Goal: Information Seeking & Learning: Find contact information

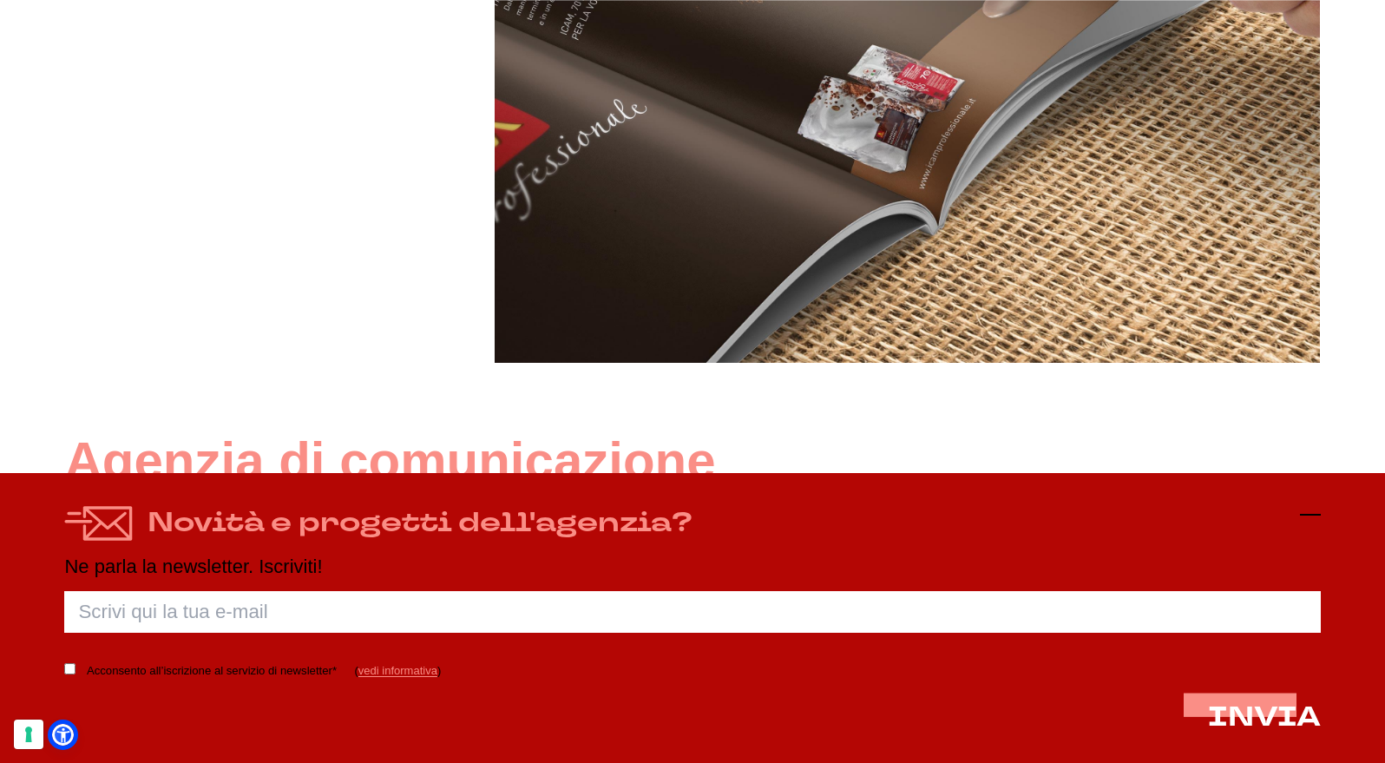
click at [1314, 516] on icon at bounding box center [1310, 514] width 21 height 21
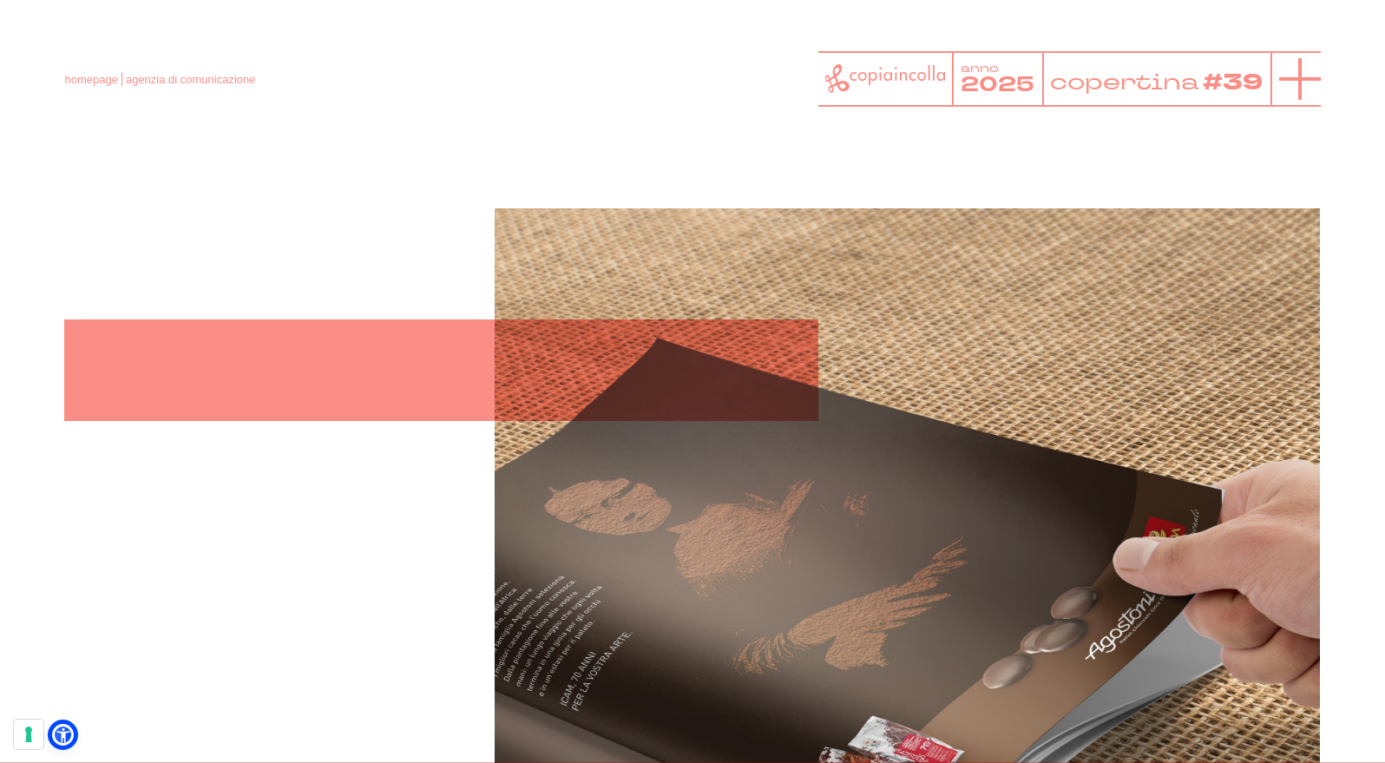
click at [1295, 71] on icon at bounding box center [1300, 79] width 42 height 42
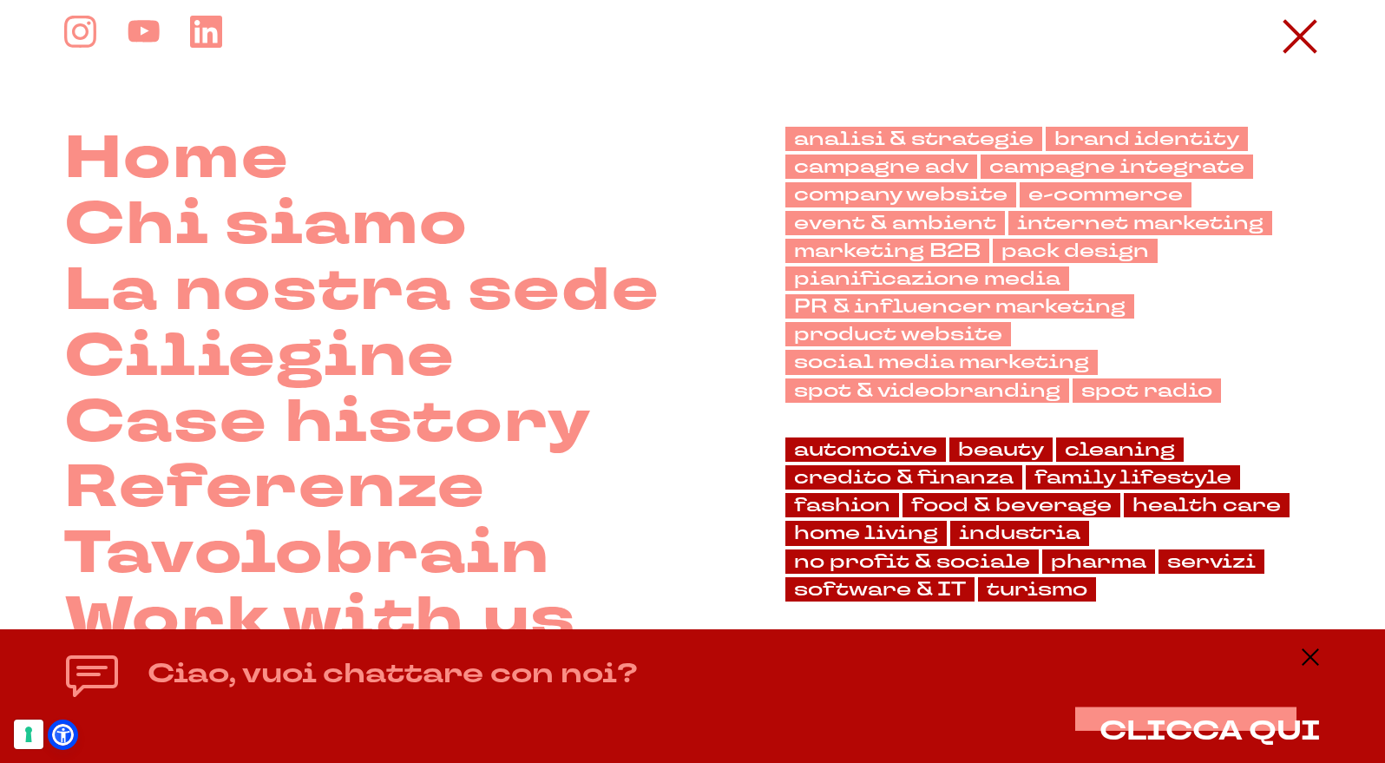
scroll to position [36, 0]
click at [1295, 30] on icon at bounding box center [1300, 37] width 42 height 42
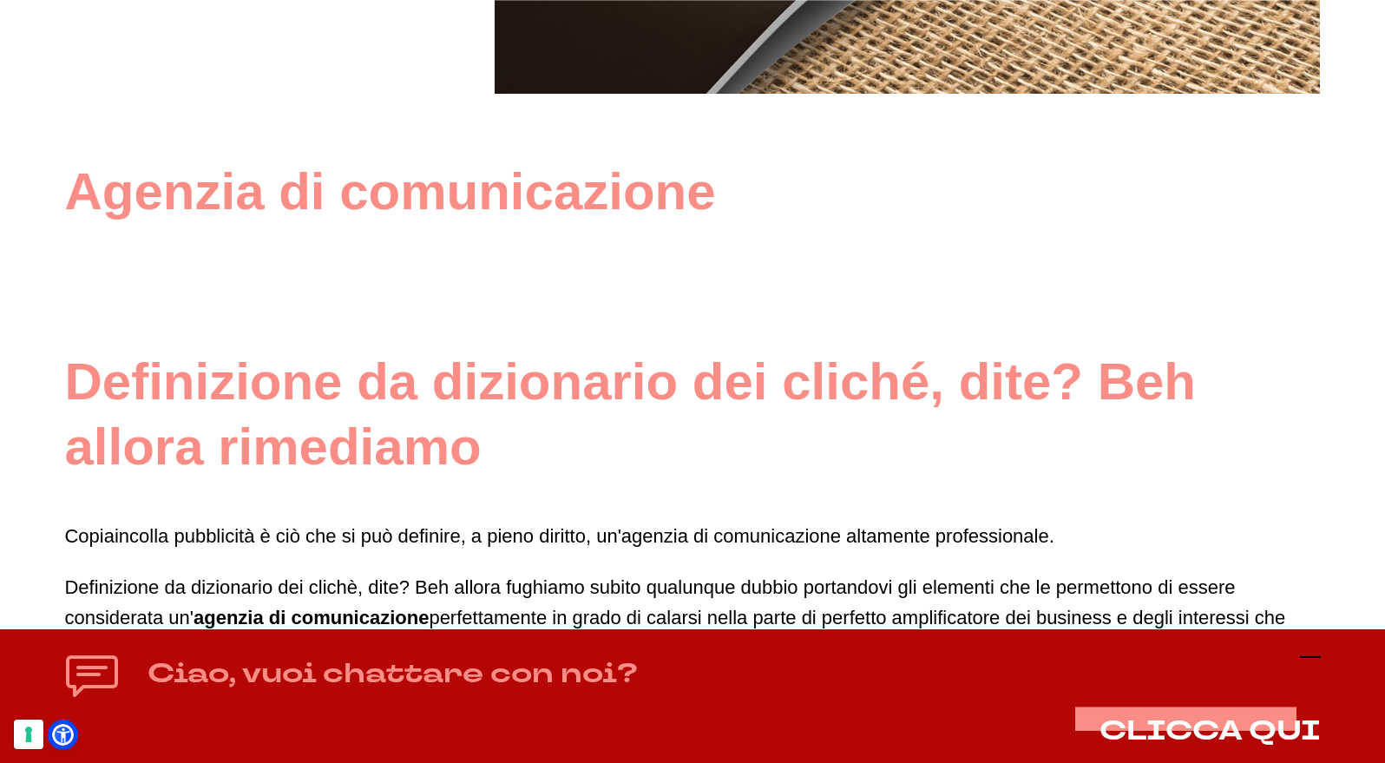
click at [1306, 664] on icon at bounding box center [1310, 657] width 21 height 21
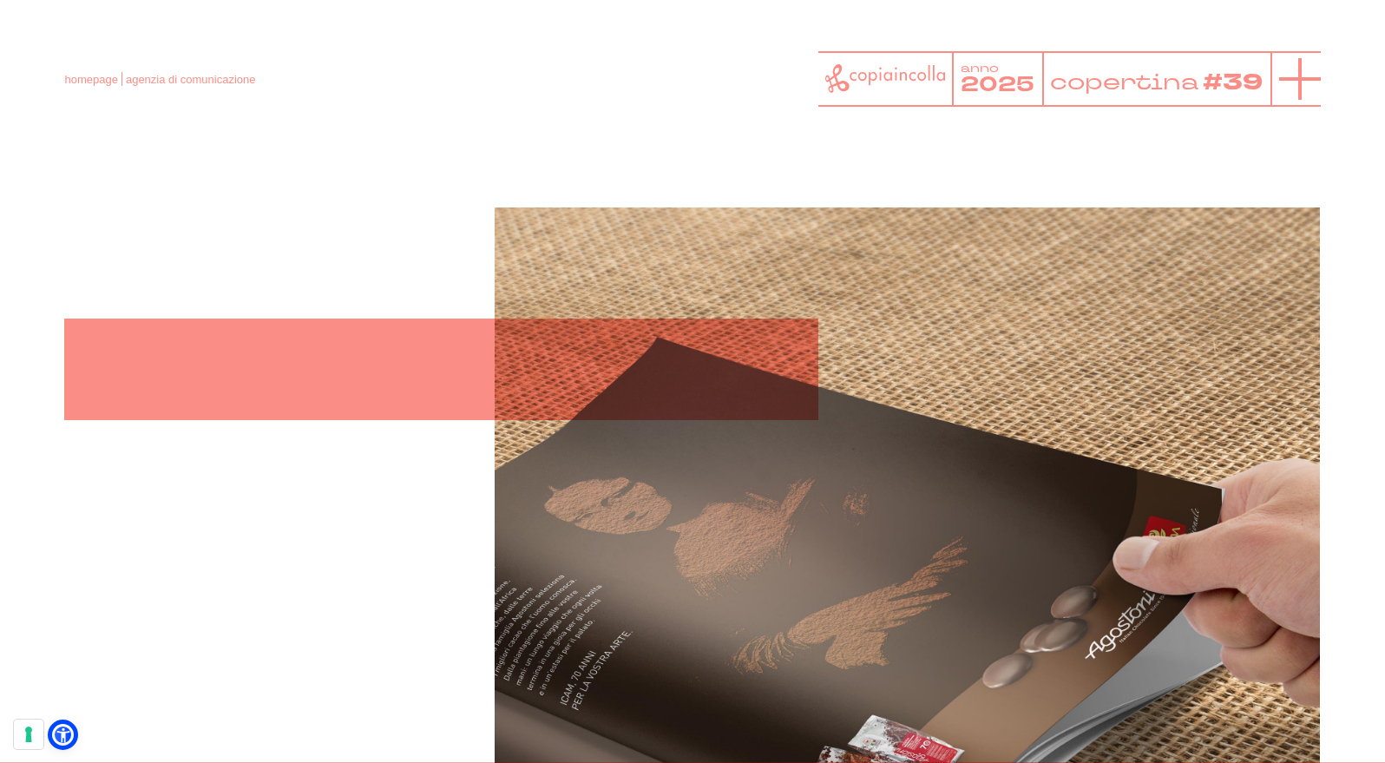
scroll to position [0, 0]
click at [1290, 75] on icon at bounding box center [1300, 79] width 42 height 42
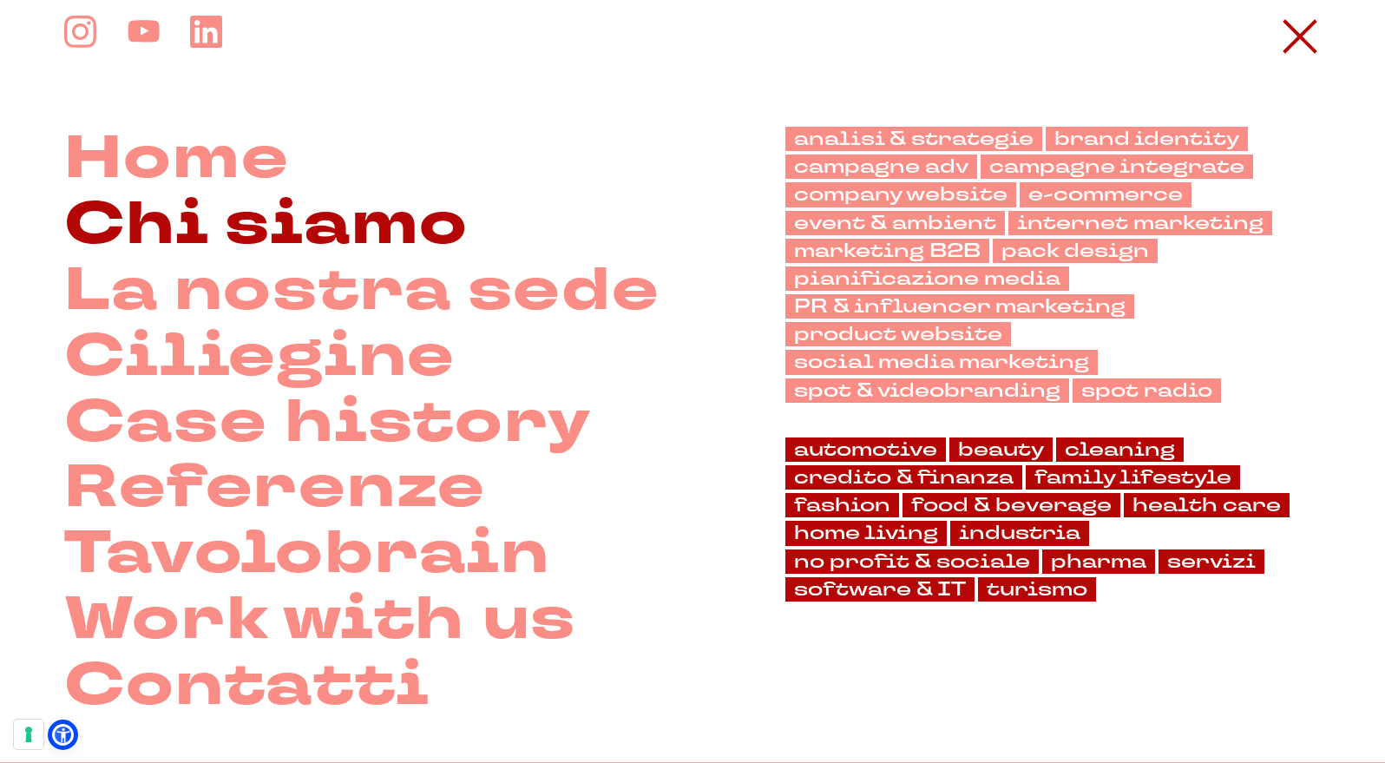
click at [269, 242] on link "Chi siamo" at bounding box center [266, 226] width 404 height 66
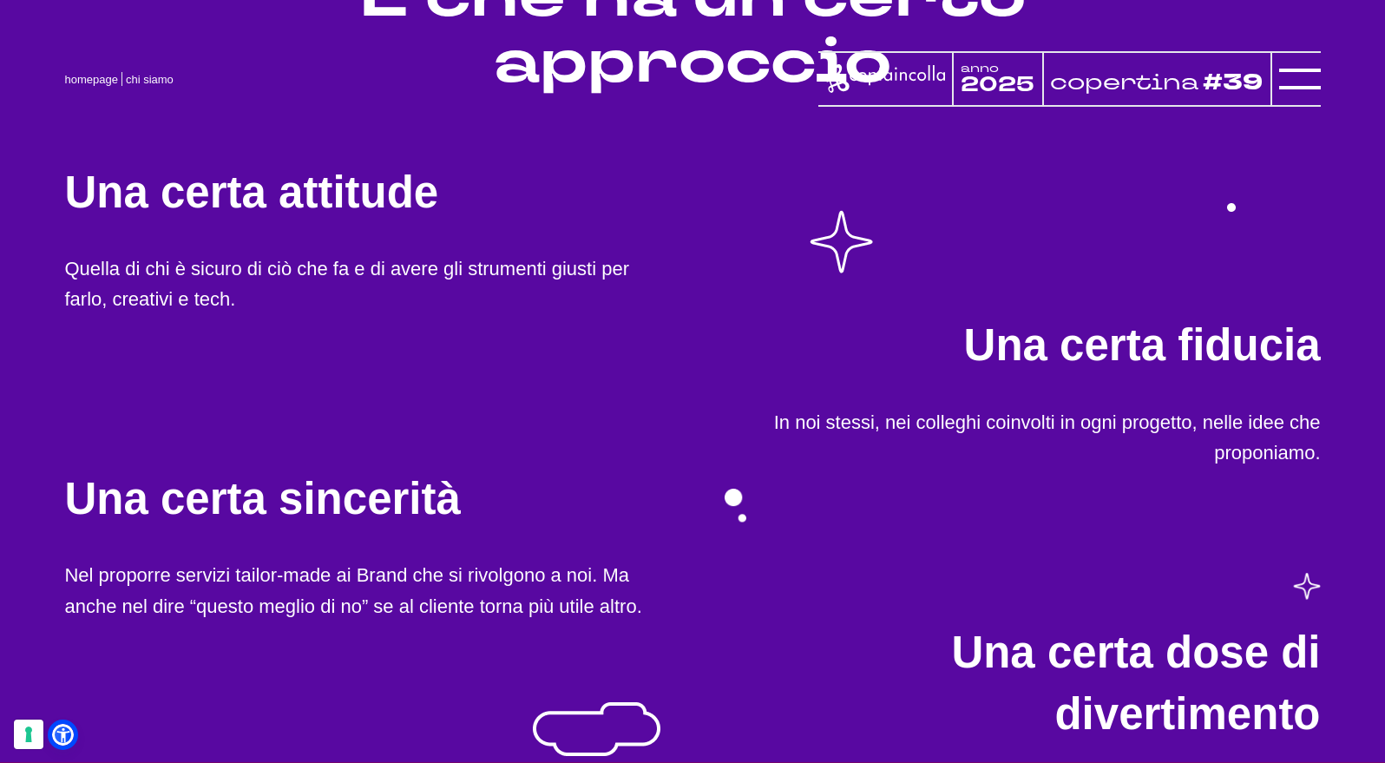
scroll to position [794, 0]
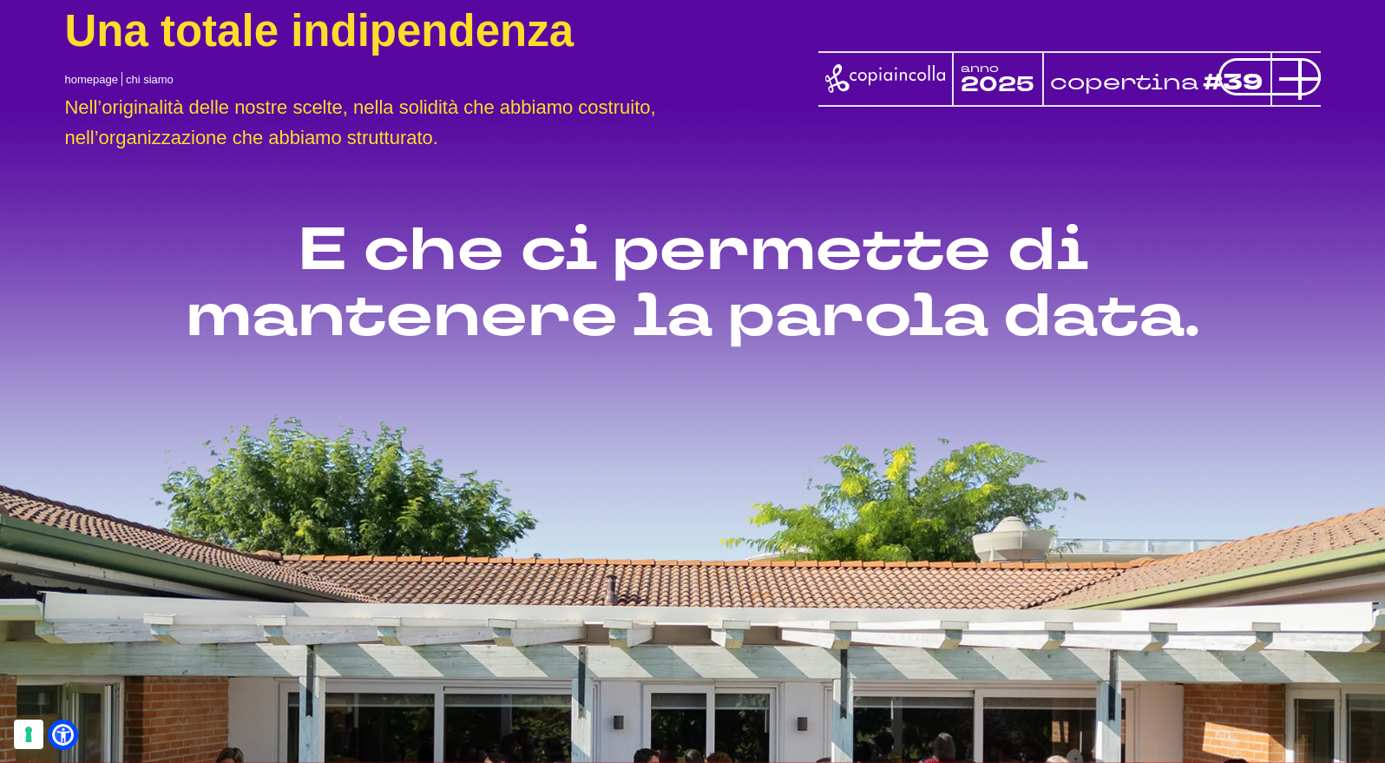
click at [1309, 87] on icon at bounding box center [1300, 79] width 42 height 42
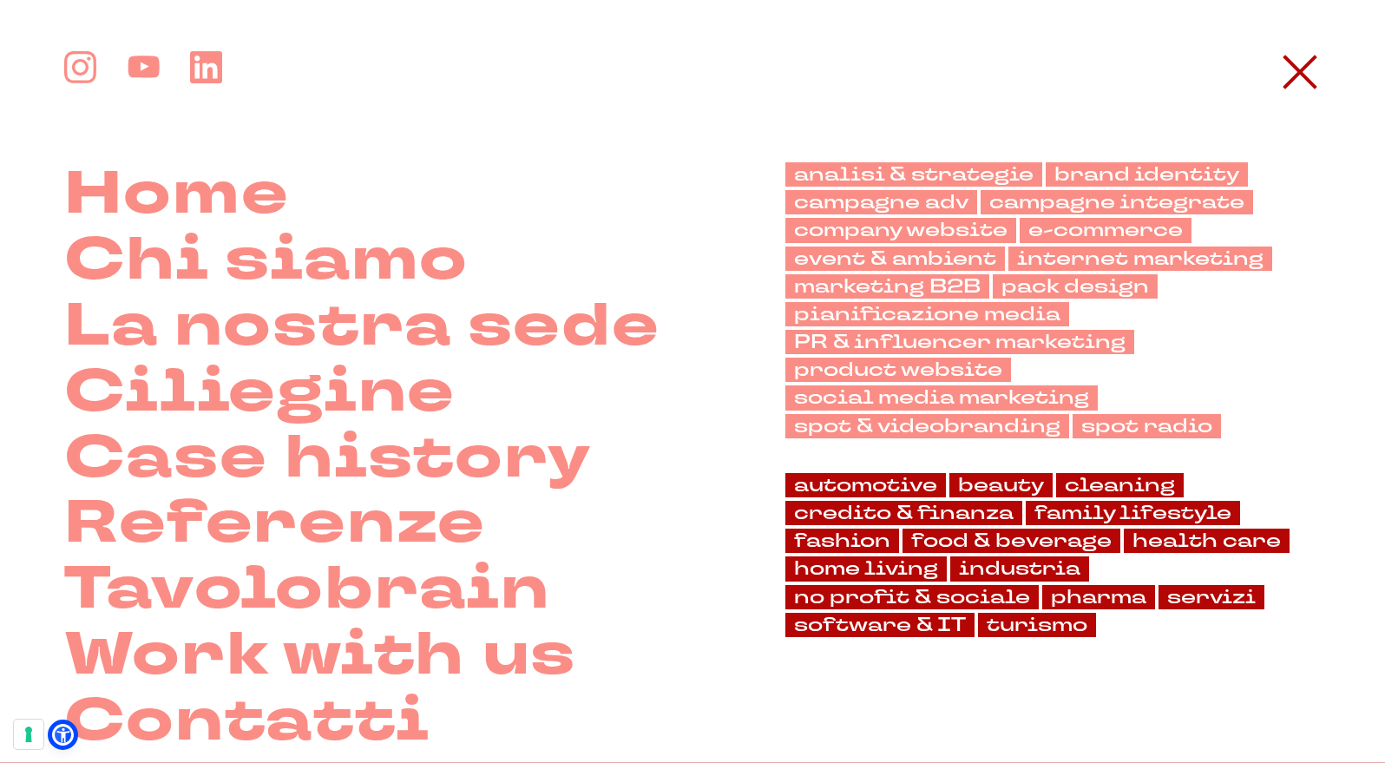
scroll to position [1631, 0]
click at [902, 370] on link "product website" at bounding box center [898, 370] width 226 height 24
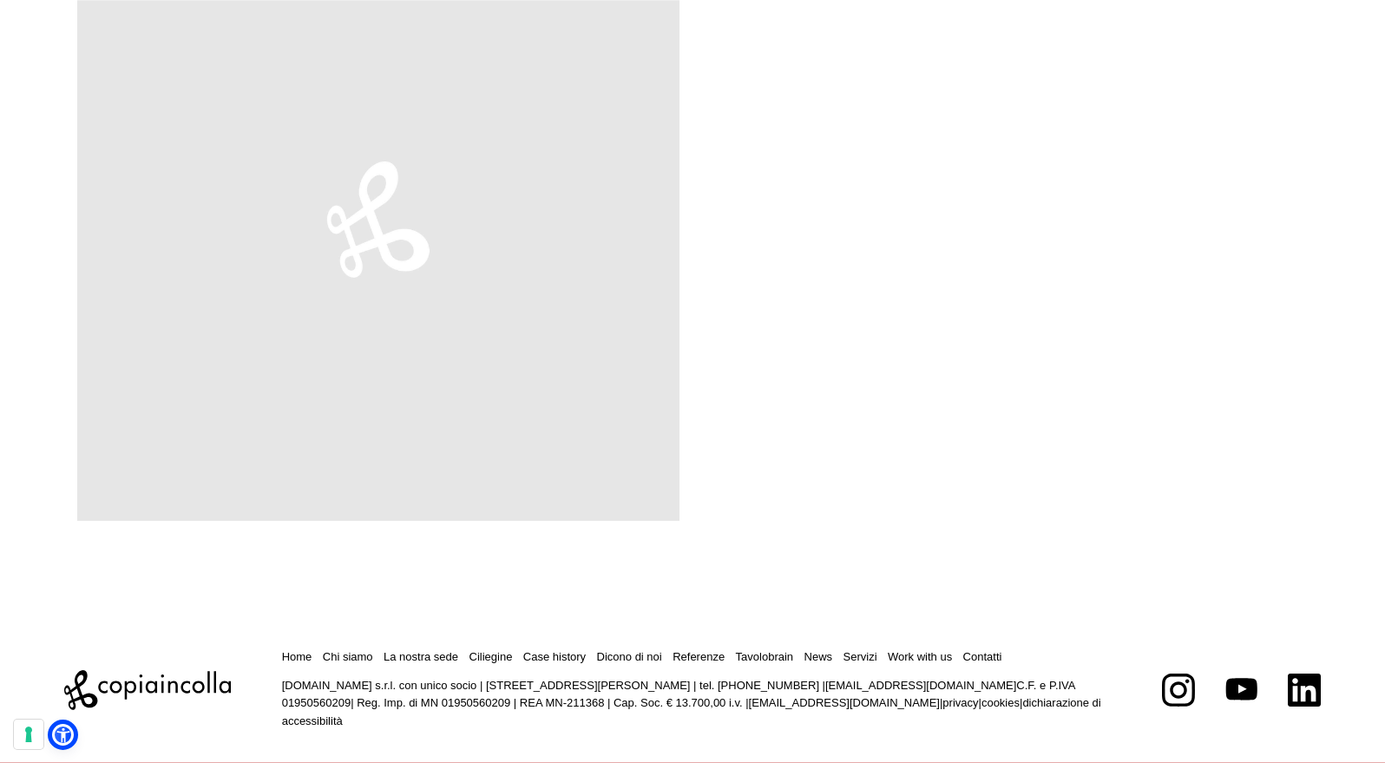
scroll to position [9379, 0]
click at [1295, 673] on icon at bounding box center [1304, 689] width 32 height 32
drag, startPoint x: 1101, startPoint y: 684, endPoint x: 1016, endPoint y: 687, distance: 85.1
click at [1016, 687] on p "[DOMAIN_NAME] s.r.l. con unico socio | [STREET_ADDRESS][PERSON_NAME] | tel. [PH…" at bounding box center [697, 703] width 830 height 54
copy p "01950560209|"
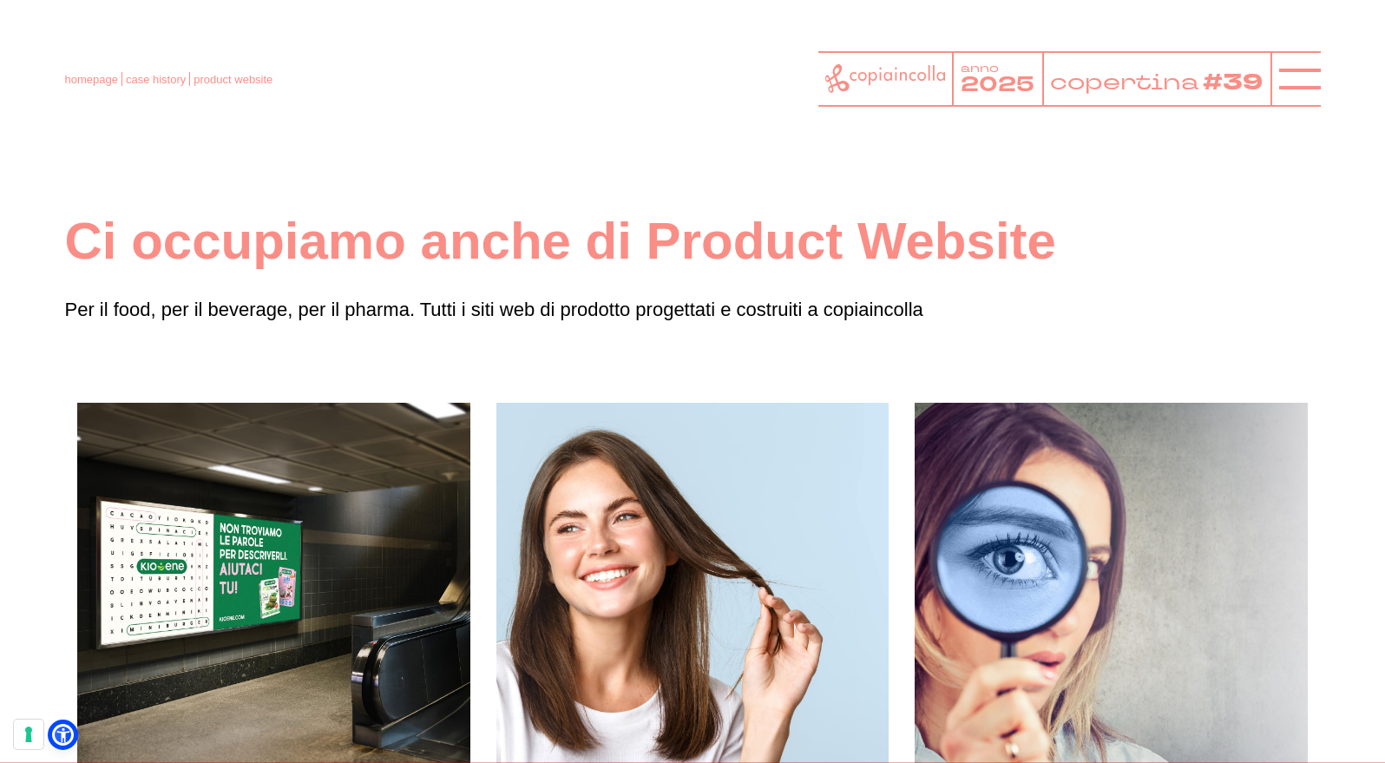
scroll to position [0, 0]
click at [1303, 79] on line at bounding box center [1300, 79] width 42 height 0
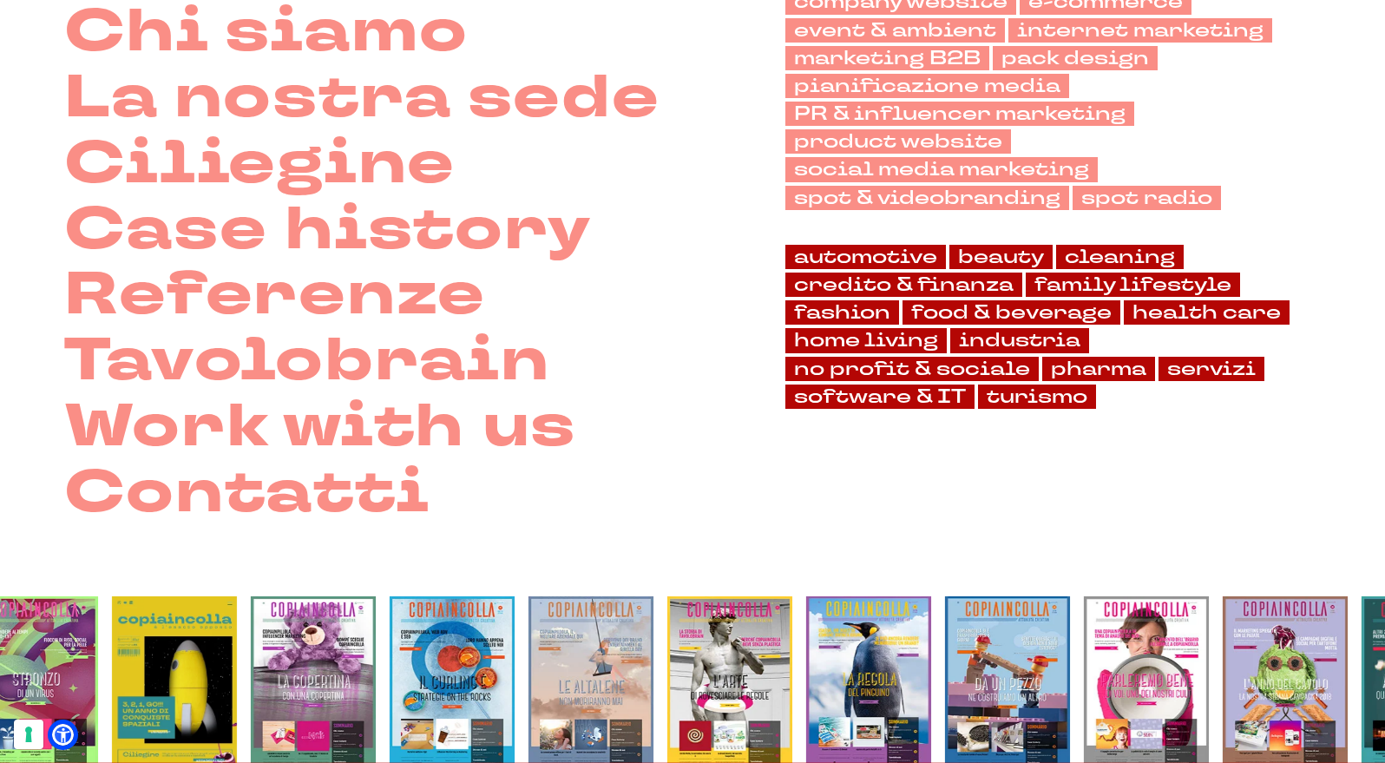
scroll to position [335, 0]
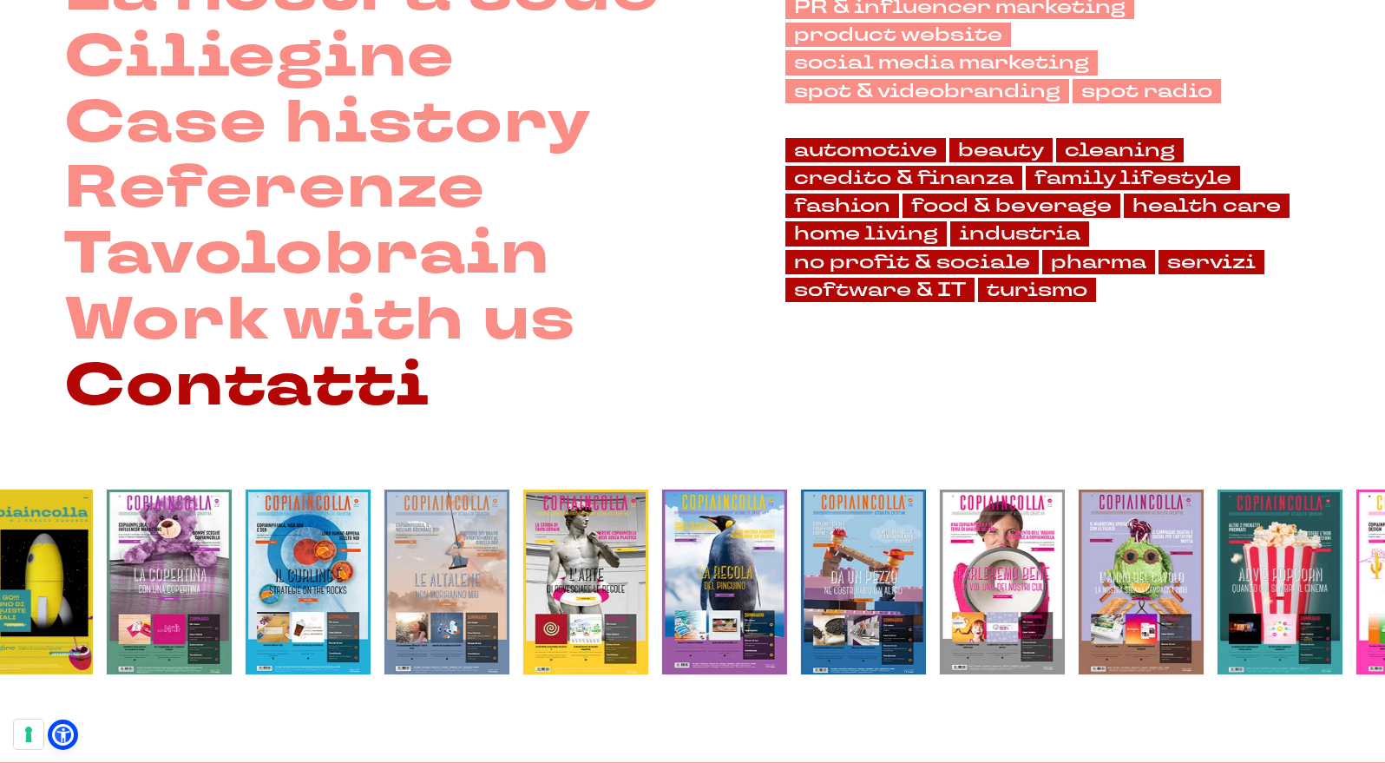
click at [371, 380] on link "Contatti" at bounding box center [246, 387] width 365 height 66
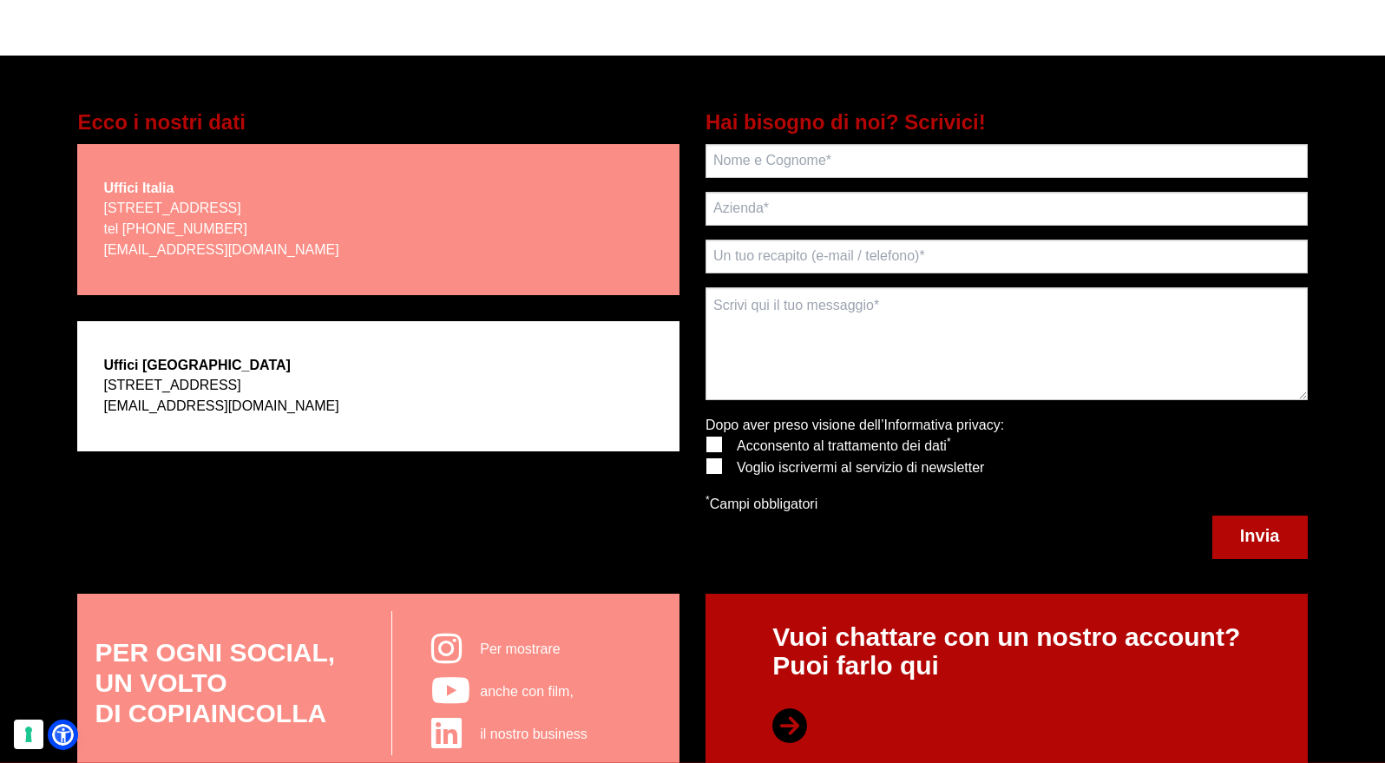
scroll to position [351, 0]
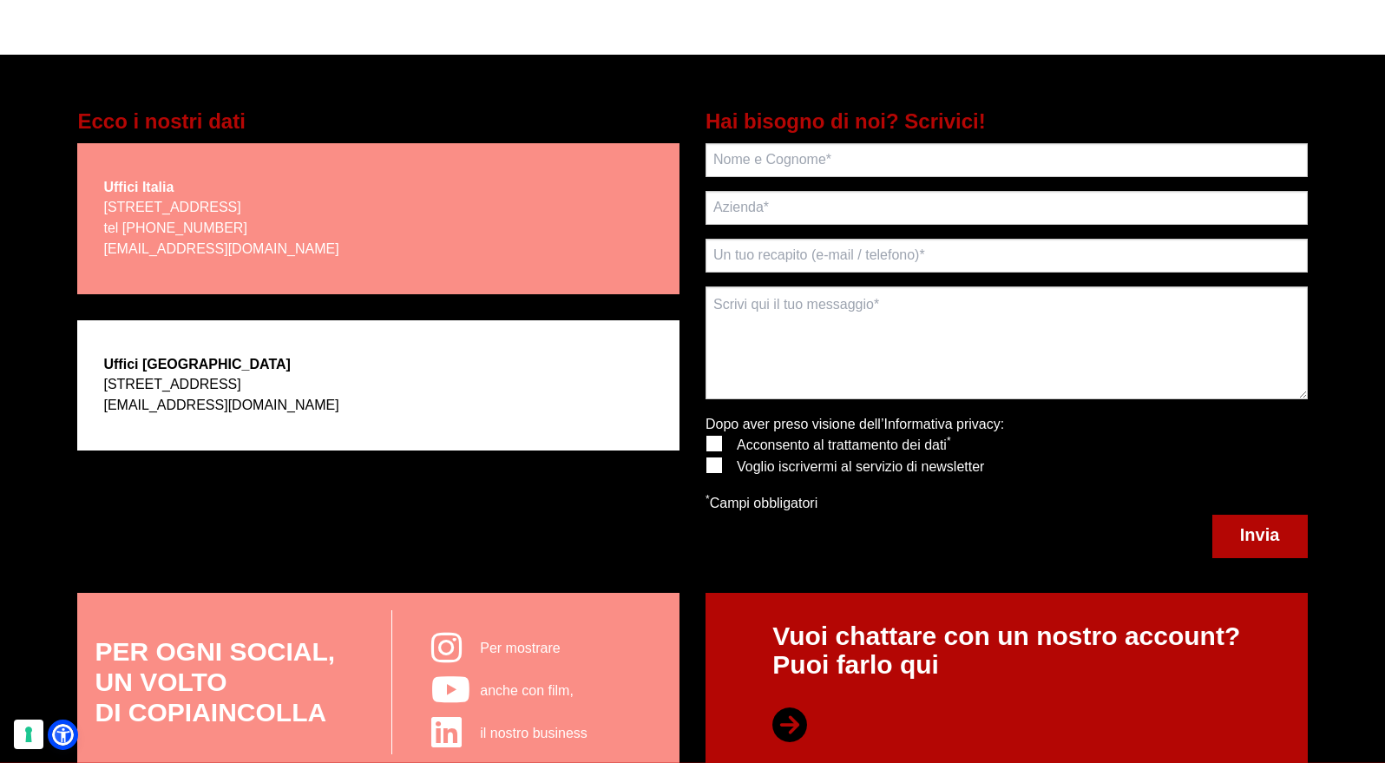
drag, startPoint x: 242, startPoint y: 227, endPoint x: 122, endPoint y: 230, distance: 119.8
click at [122, 230] on p "via Bachelet, 12 - 46051 San Giorgio Bigarello (MN) tel +39 0376 392891 scrivoq…" at bounding box center [220, 228] width 235 height 62
copy p "+39 0376 392891"
click at [694, 200] on div "Hai bisogno di noi? Scrivici! Ancora qualche secondo. Ci siamo quasi. Tutti i c…" at bounding box center [1007, 332] width 628 height 451
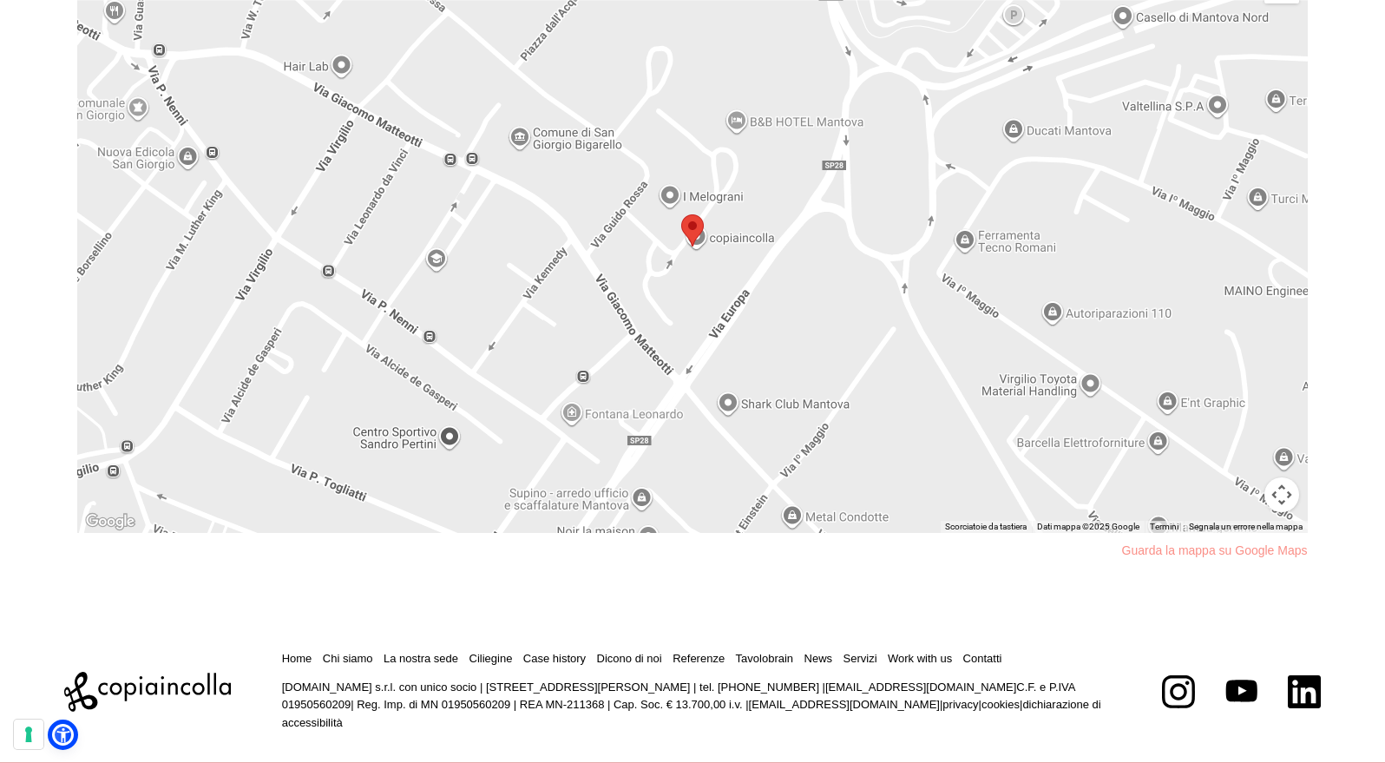
scroll to position [1490, 0]
drag, startPoint x: 1087, startPoint y: 682, endPoint x: 1017, endPoint y: 682, distance: 70.3
click at [1017, 682] on p "[DOMAIN_NAME] s.r.l. con unico socio | [STREET_ADDRESS][PERSON_NAME] | tel. [PH…" at bounding box center [697, 705] width 830 height 54
copy p "01950560209|"
drag, startPoint x: 832, startPoint y: 683, endPoint x: 763, endPoint y: 684, distance: 69.4
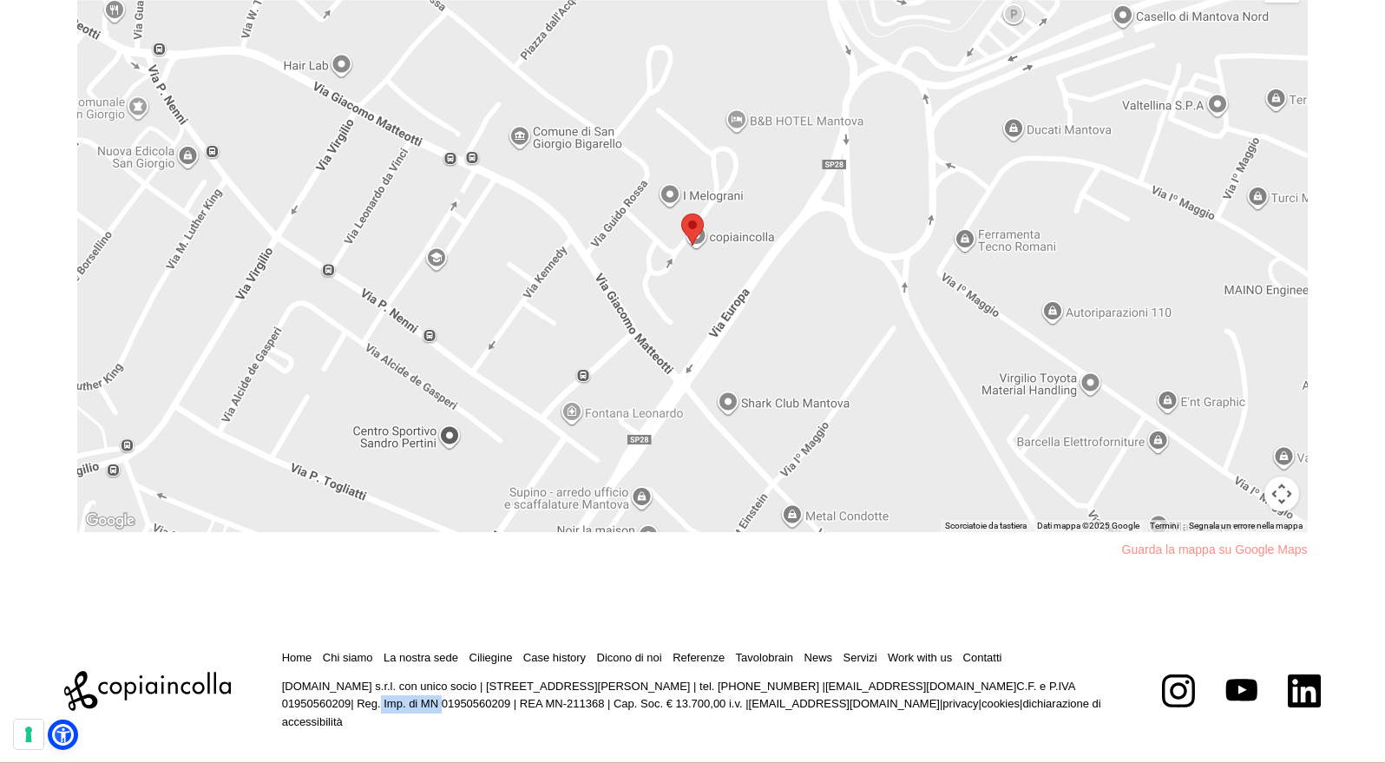
click at [763, 684] on p "[DOMAIN_NAME] s.r.l. con unico socio | [STREET_ADDRESS][PERSON_NAME] | tel. [PH…" at bounding box center [697, 705] width 830 height 54
copy p "0376.392891"
